Goal: Find specific page/section: Find specific page/section

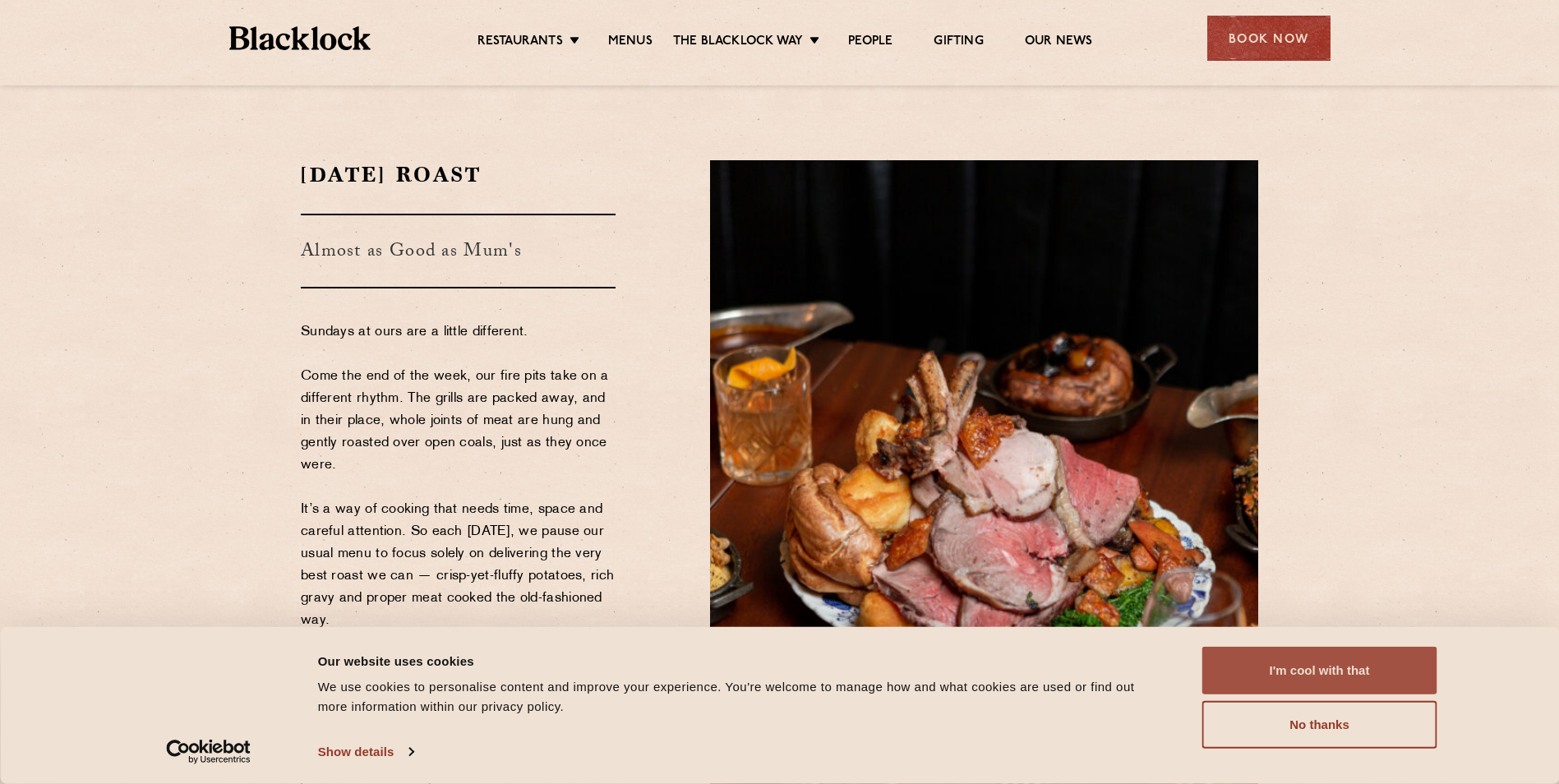
click at [1280, 657] on button "I'm cool with that" at bounding box center [1320, 670] width 235 height 48
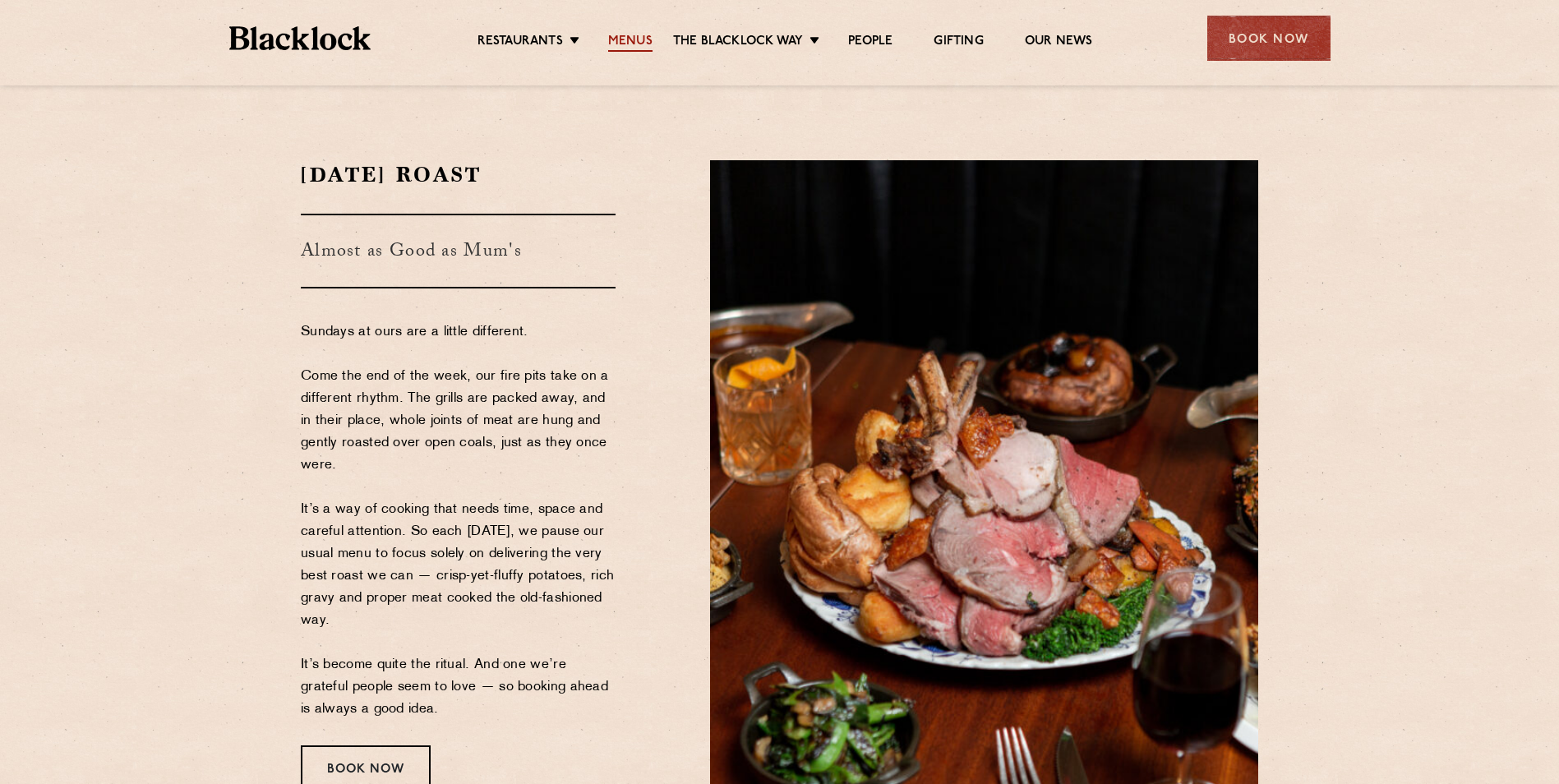
click at [616, 35] on link "Menus" at bounding box center [630, 42] width 44 height 18
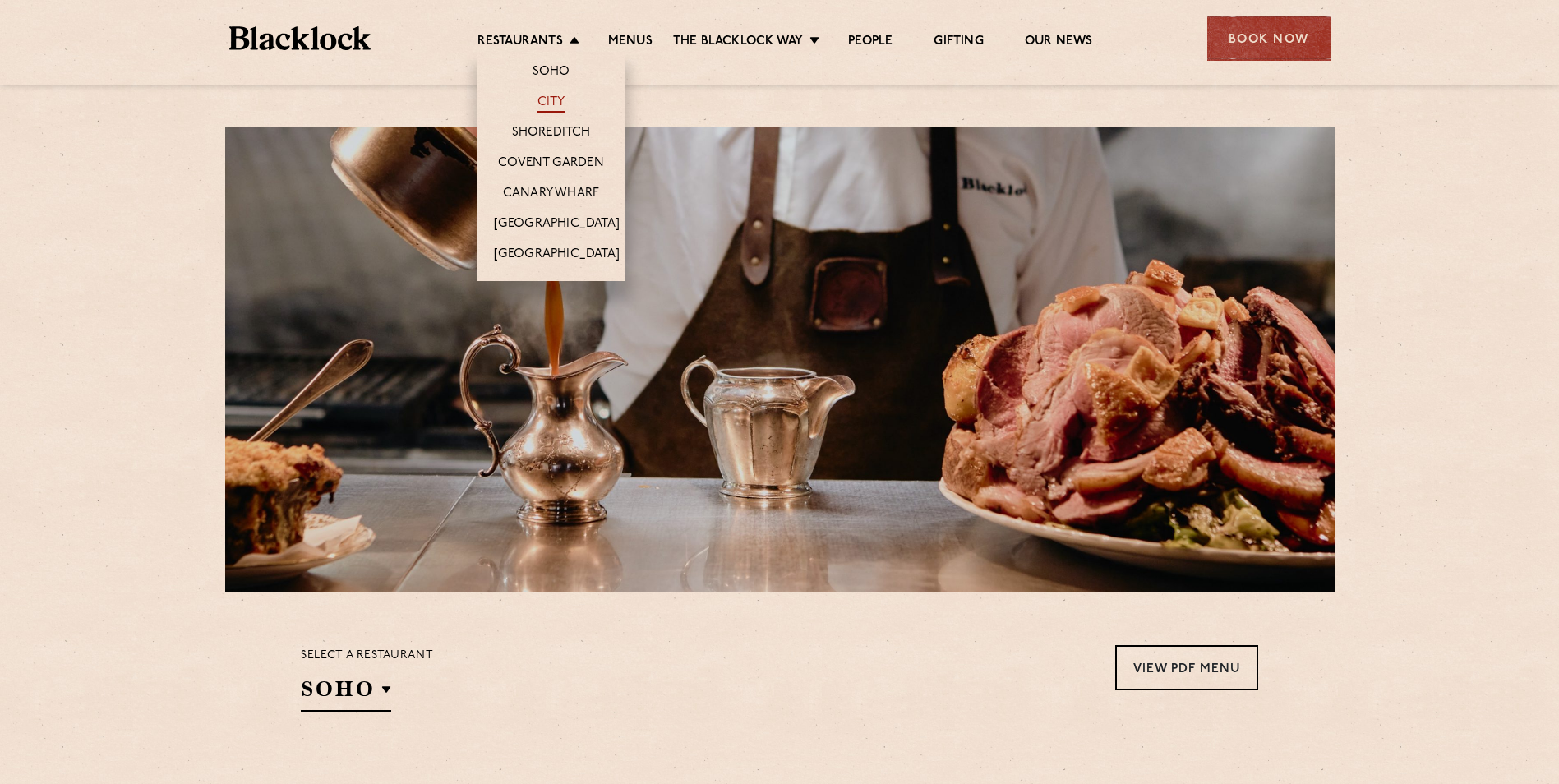
click at [561, 101] on link "City" at bounding box center [552, 104] width 28 height 18
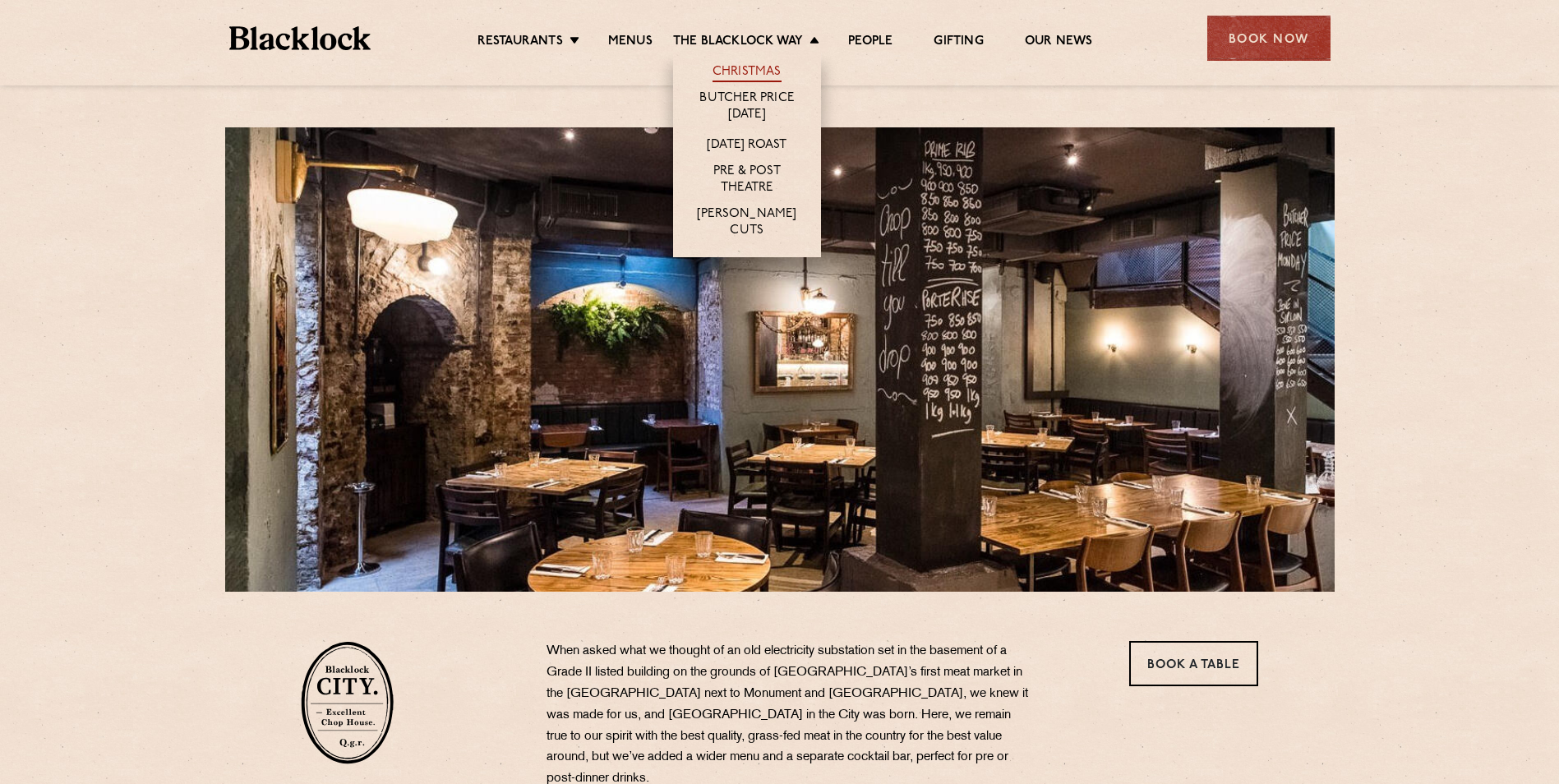
click at [753, 77] on link "Christmas" at bounding box center [747, 73] width 69 height 18
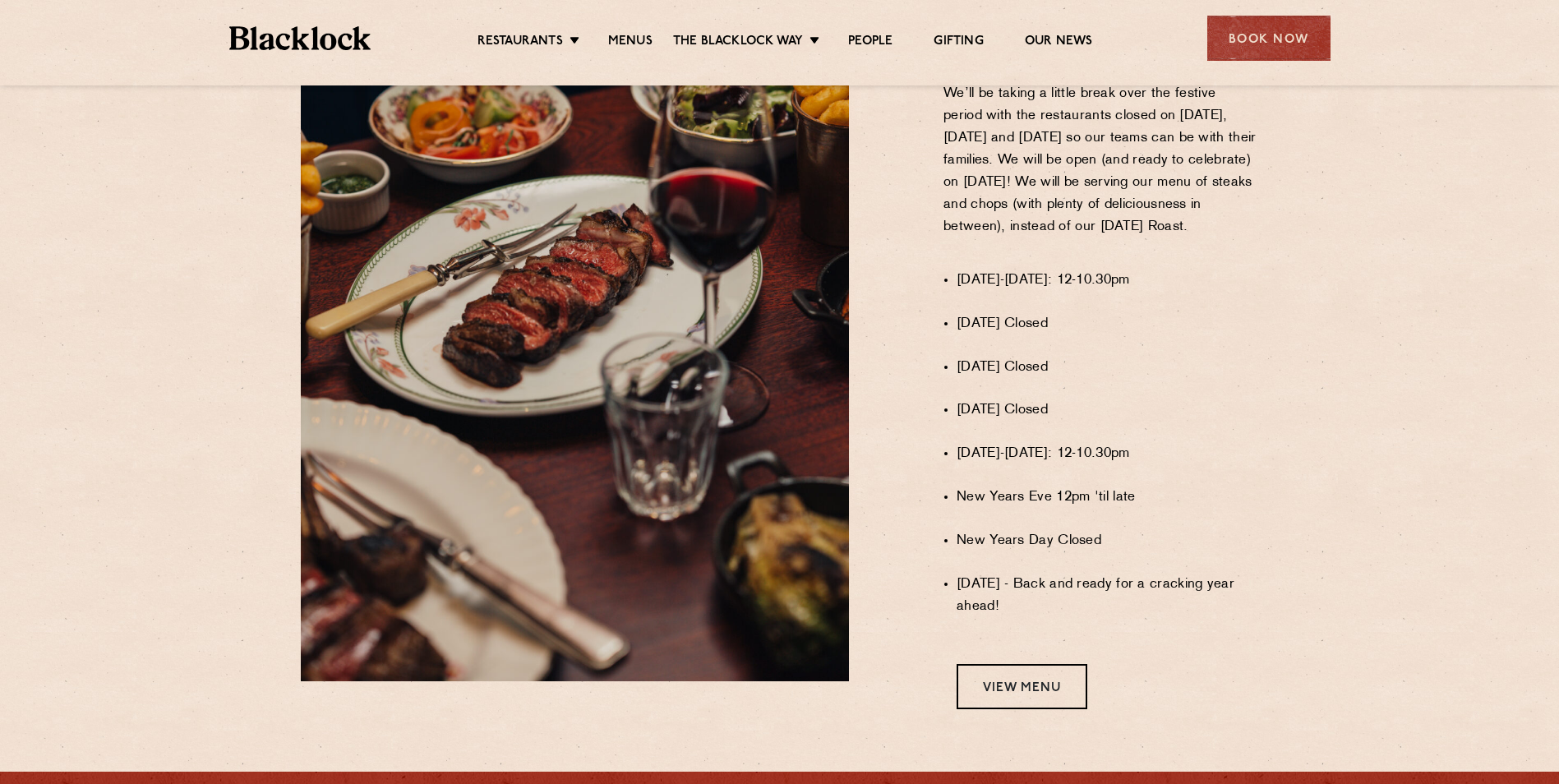
scroll to position [1151, 0]
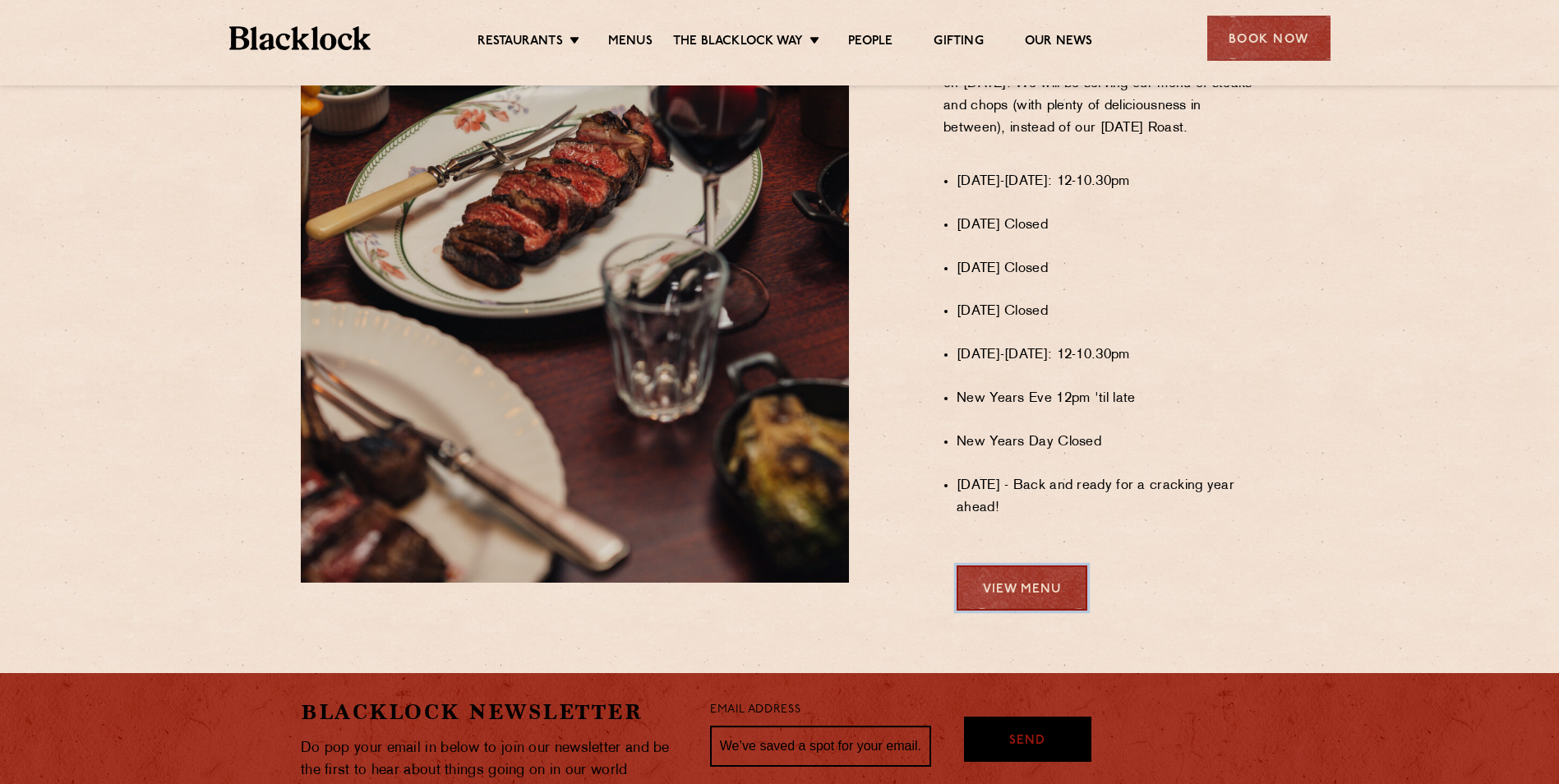
click at [1023, 597] on link "View Menu" at bounding box center [1022, 588] width 131 height 45
